Goal: Information Seeking & Learning: Learn about a topic

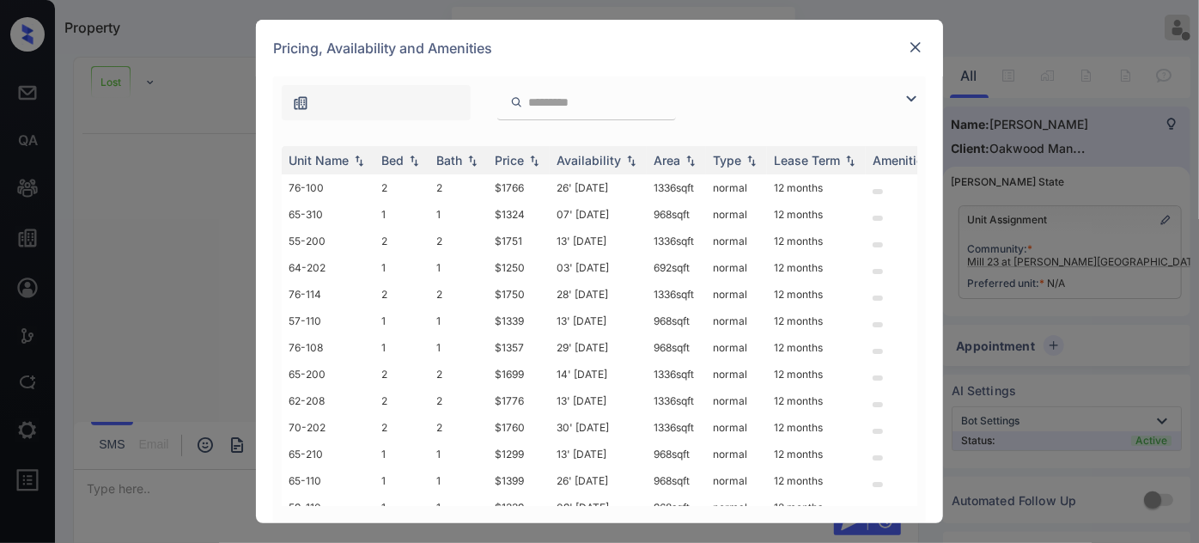
click at [1123, 350] on div "**********" at bounding box center [599, 271] width 1199 height 543
click at [917, 49] on img at bounding box center [915, 47] width 17 height 17
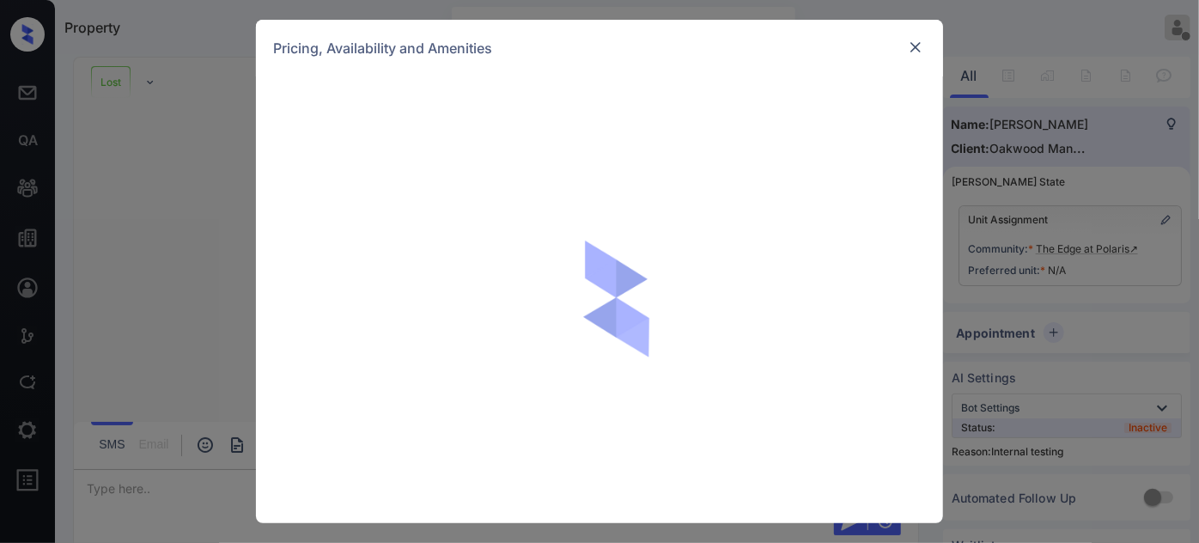
scroll to position [1614, 0]
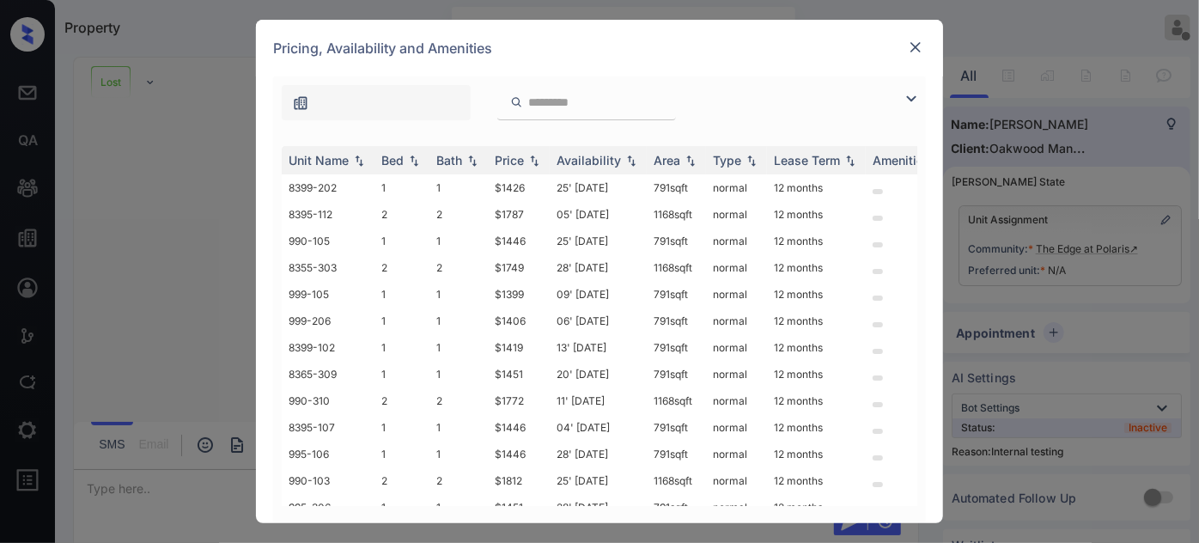
click at [916, 51] on img at bounding box center [915, 47] width 17 height 17
